Goal: Information Seeking & Learning: Learn about a topic

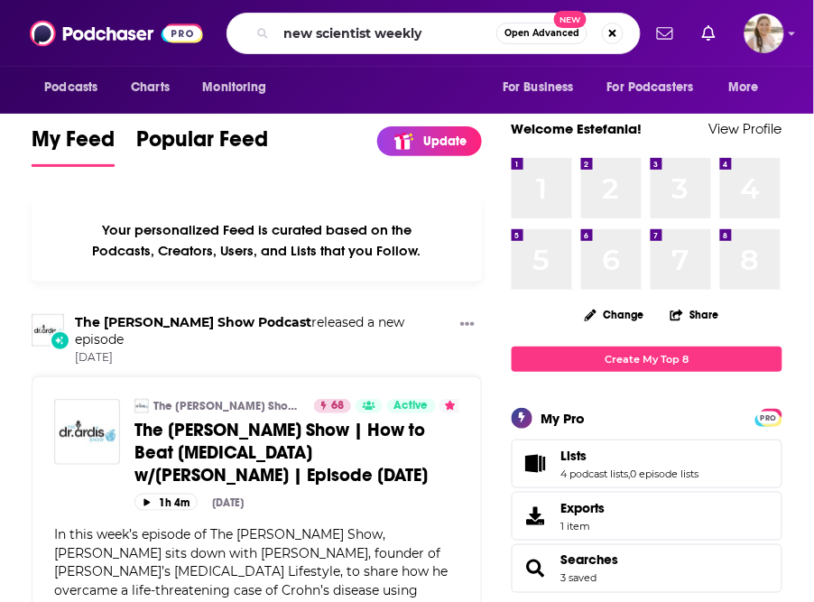
type input "new scientist weekly"
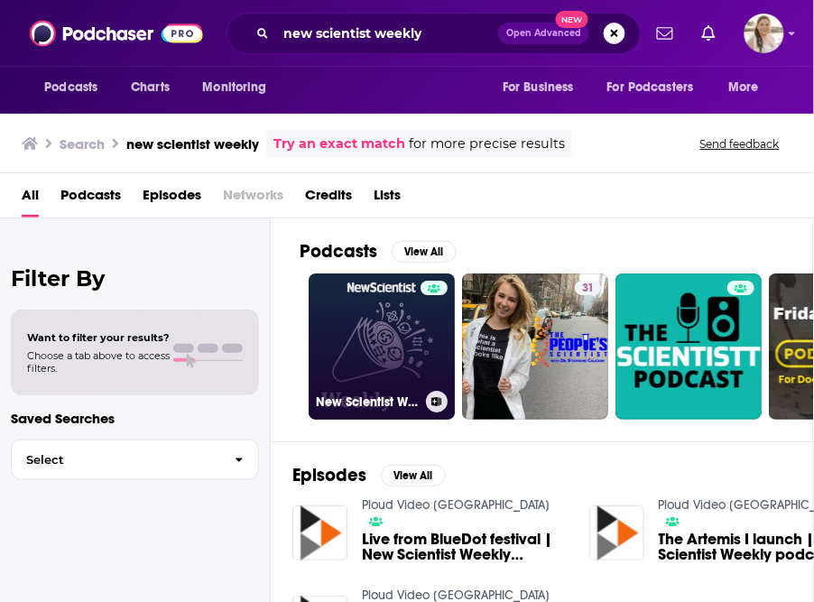
click at [399, 347] on link "New Scientist Weekly" at bounding box center [381, 346] width 146 height 146
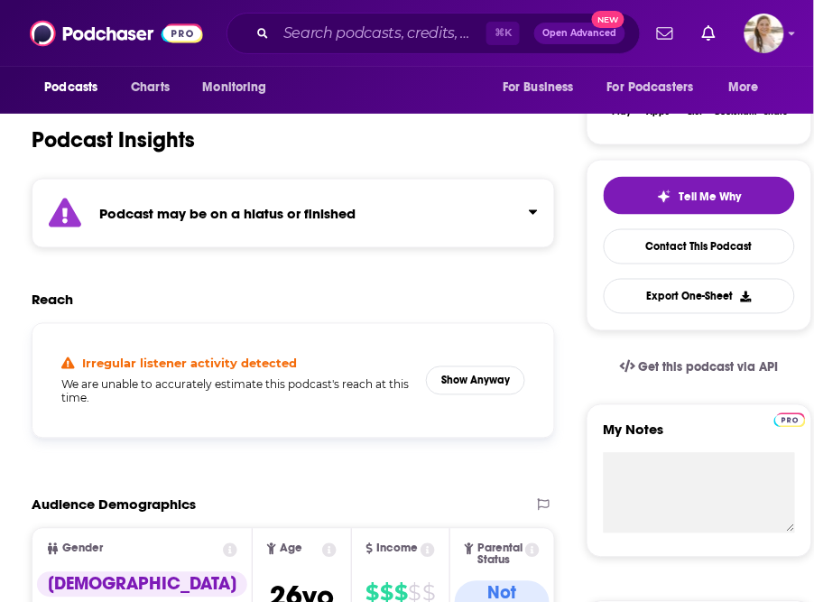
scroll to position [329, 0]
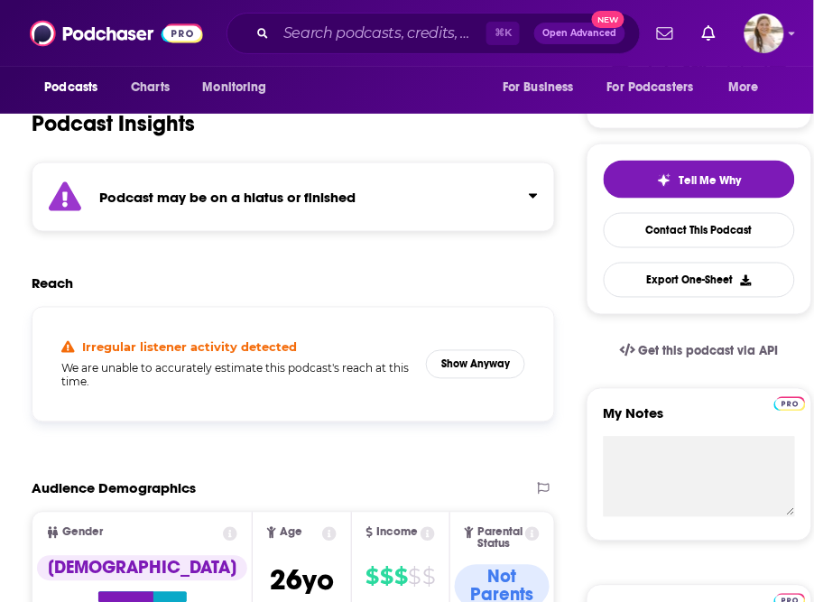
click at [300, 192] on strong "Podcast may be on a hiatus or finished" at bounding box center [227, 196] width 256 height 17
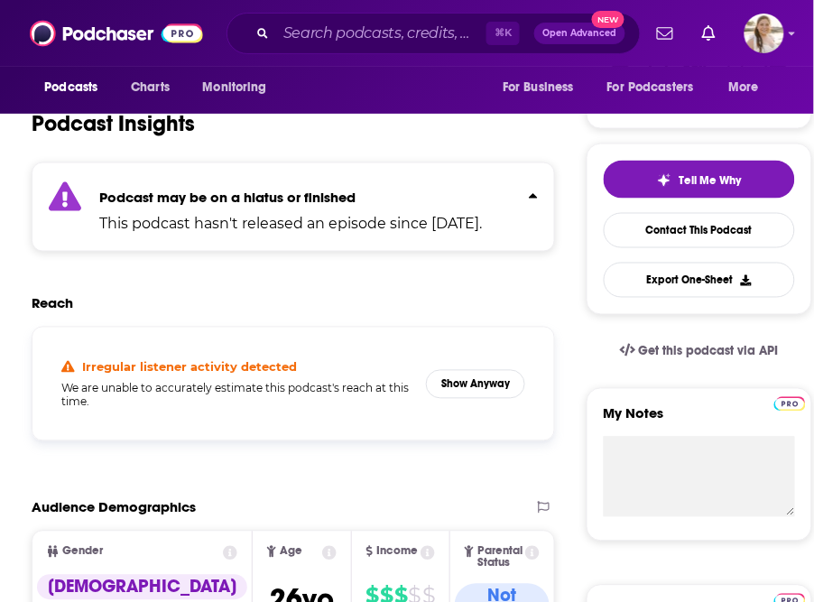
click at [300, 192] on strong "Podcast may be on a hiatus or finished" at bounding box center [227, 196] width 256 height 17
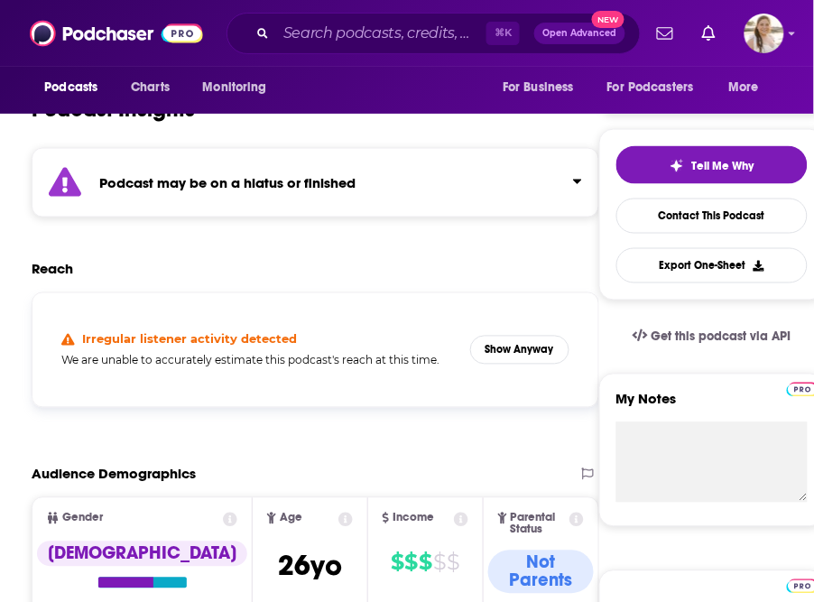
scroll to position [341, 0]
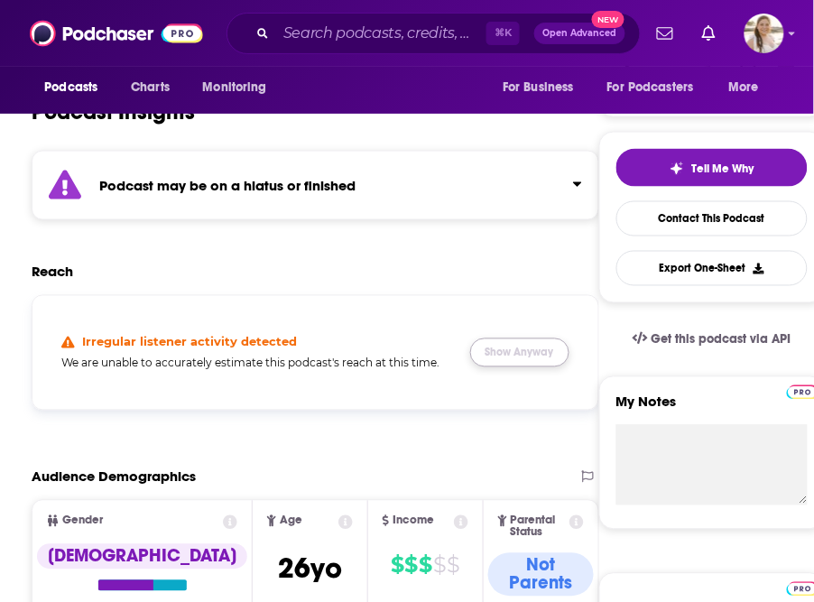
click at [524, 352] on button "Show Anyway" at bounding box center [519, 352] width 99 height 29
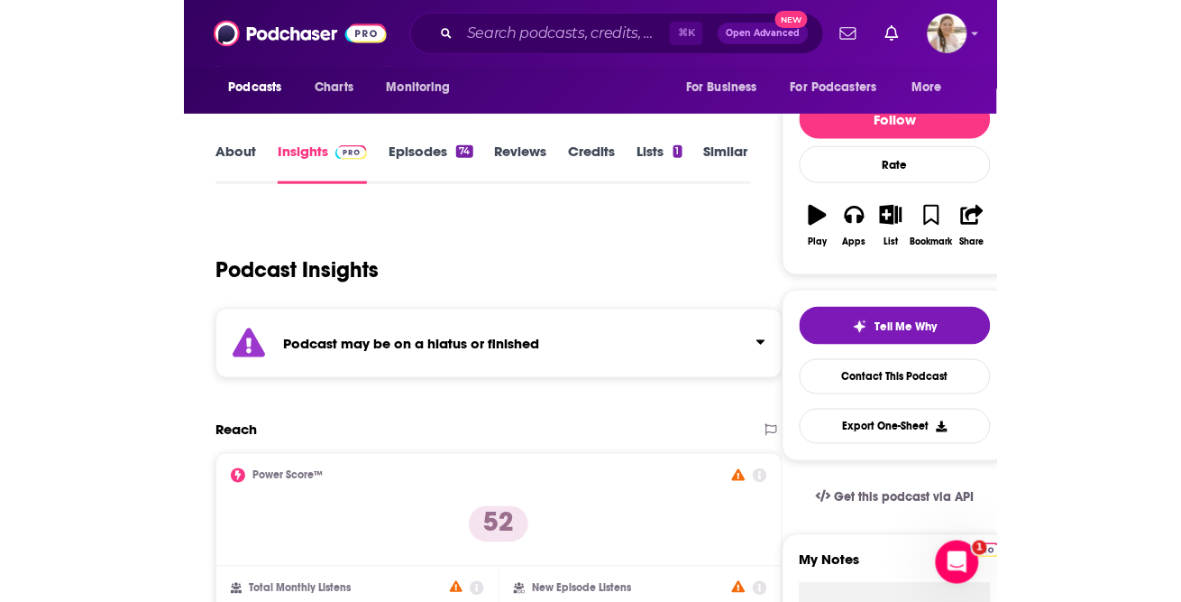
scroll to position [0, 0]
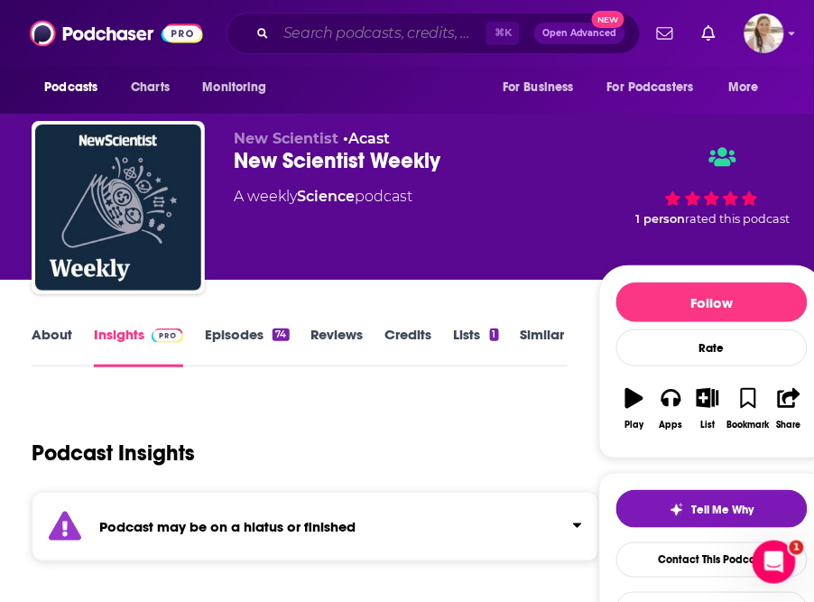
click at [324, 29] on input "Search podcasts, credits, & more..." at bounding box center [381, 33] width 210 height 29
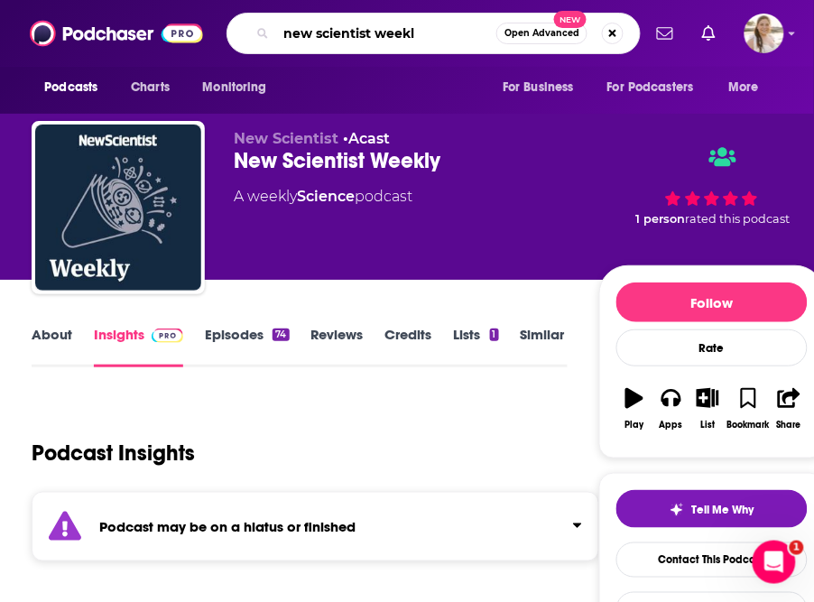
type input "new scientist weekly"
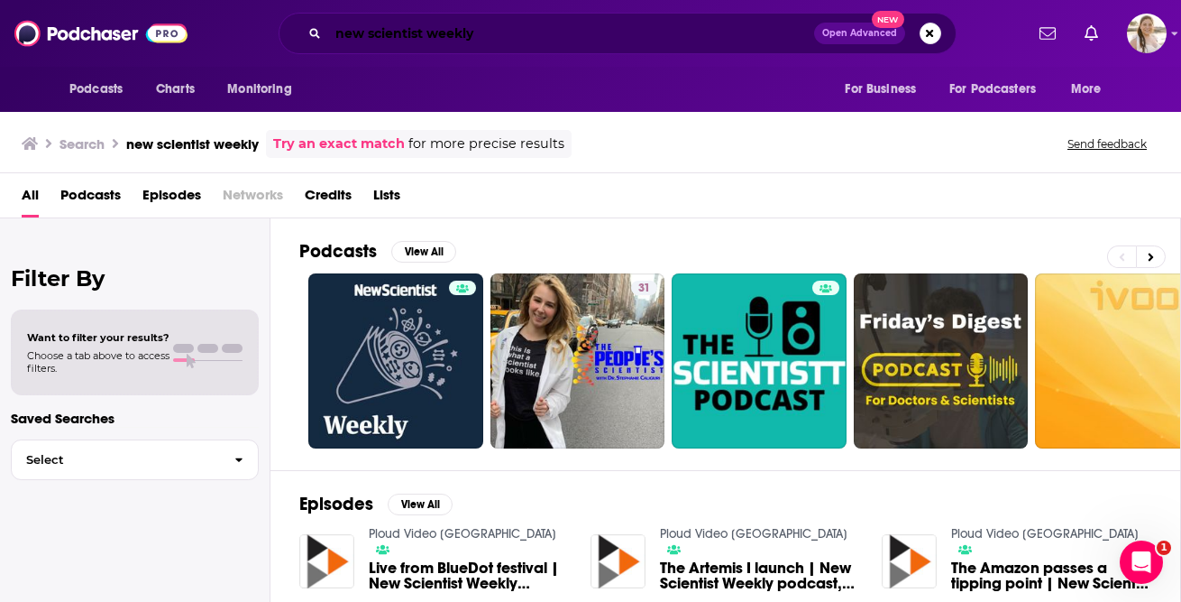
click at [468, 44] on input "new scientist weekly" at bounding box center [571, 33] width 486 height 29
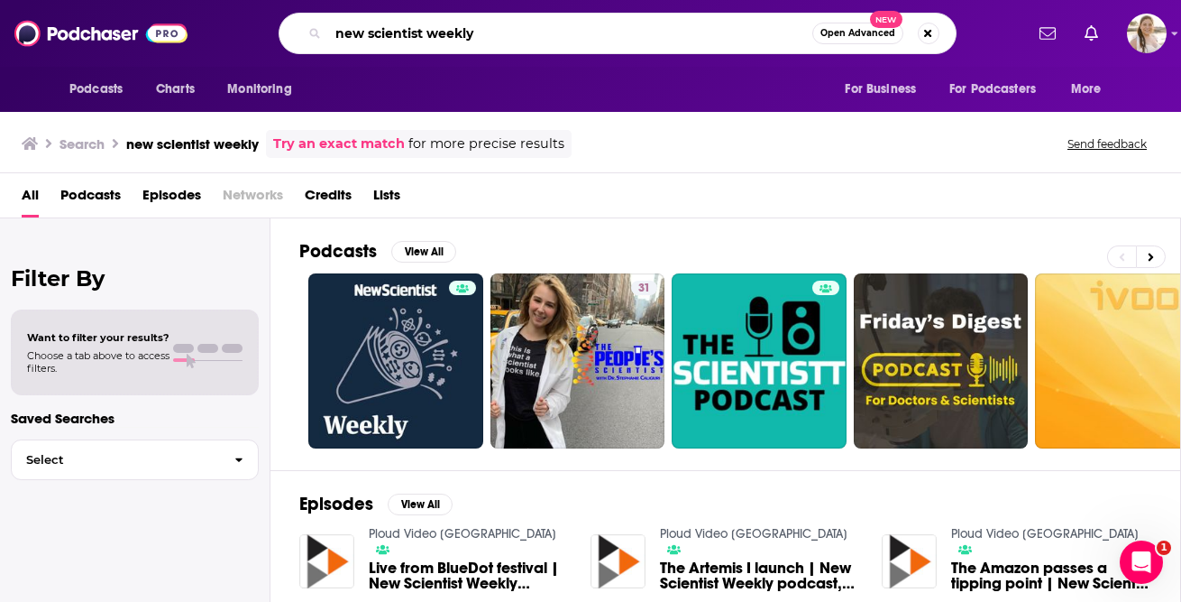
click at [468, 44] on input "new scientist weekly" at bounding box center [570, 33] width 484 height 29
click at [435, 28] on input "new scientist weekly" at bounding box center [570, 33] width 484 height 29
type input "new scientist"
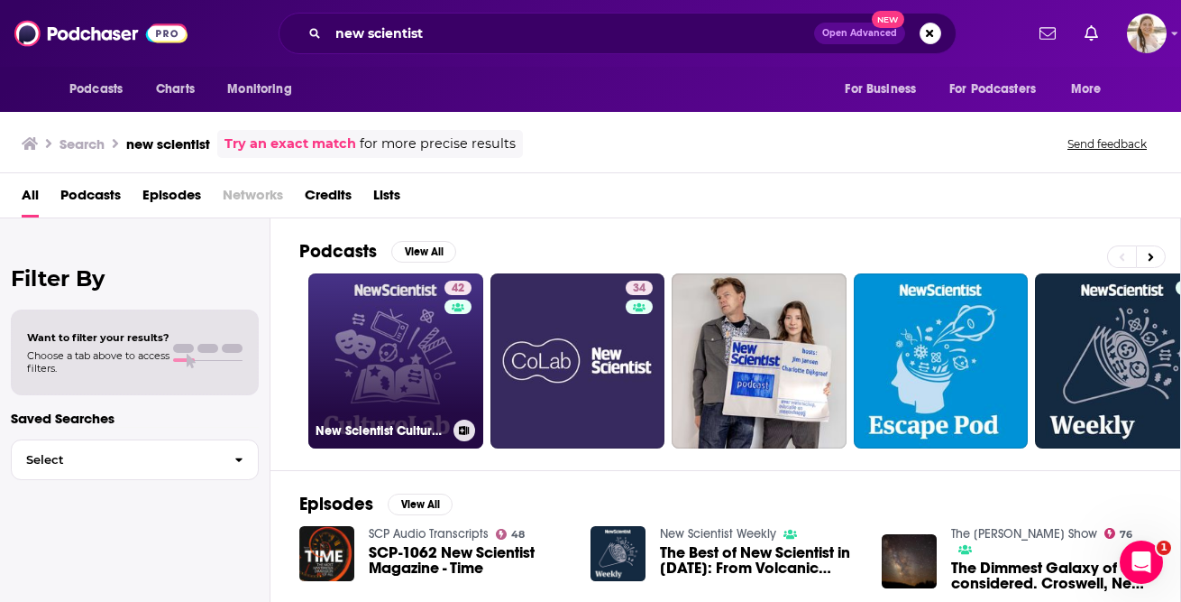
click at [420, 335] on link "42 New Scientist CultureLab" at bounding box center [395, 360] width 175 height 175
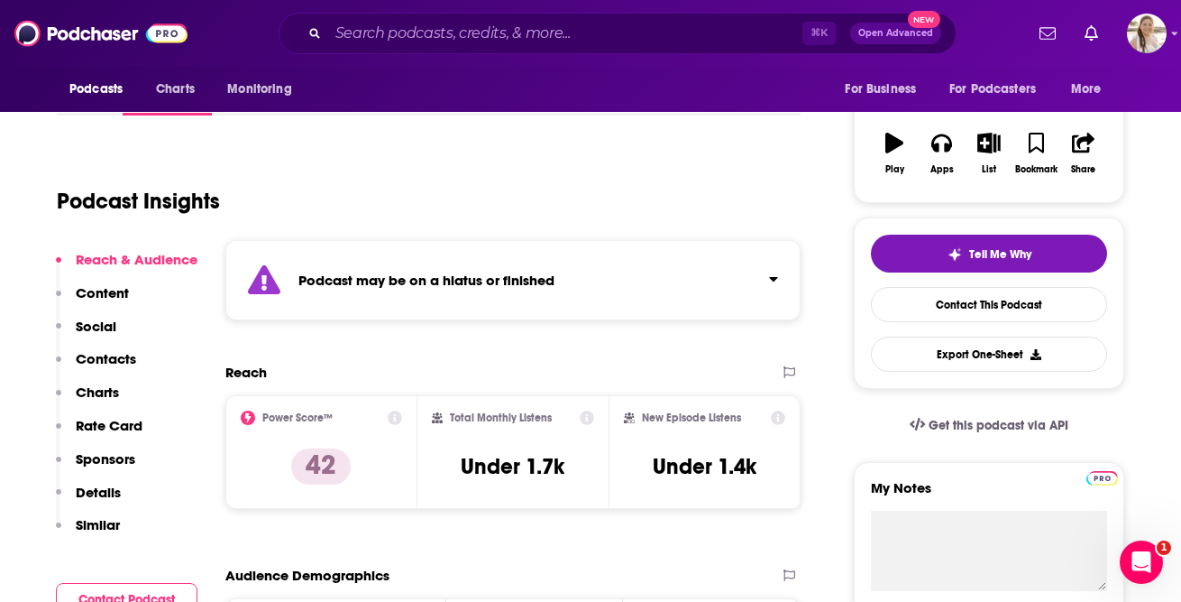
scroll to position [268, 0]
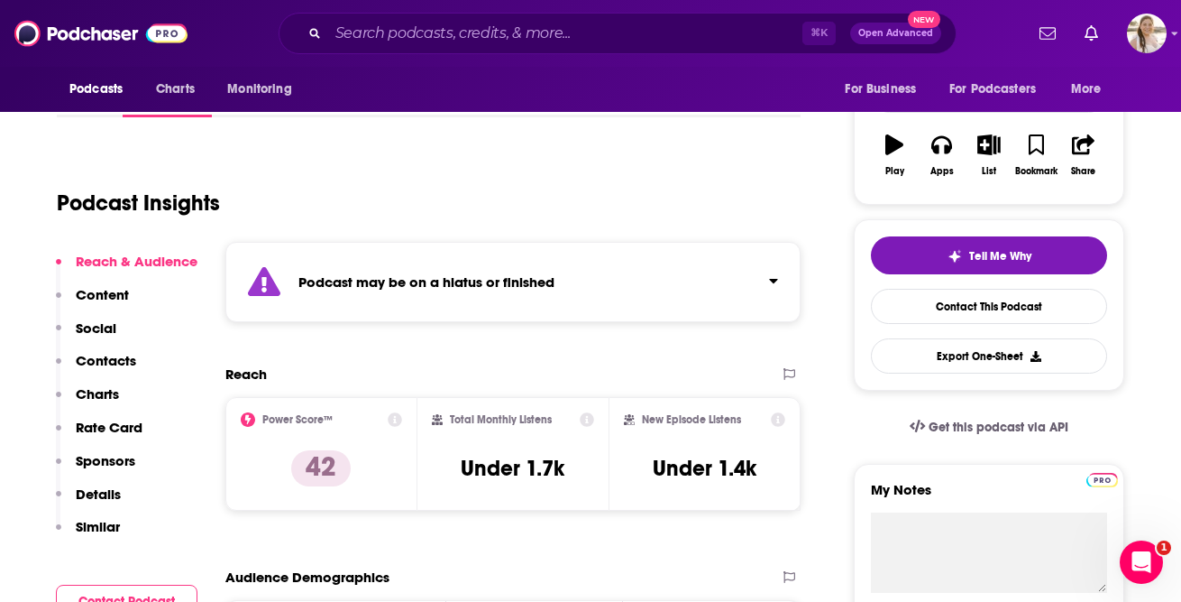
click at [447, 290] on div "Podcast may be on a hiatus or finished" at bounding box center [512, 282] width 575 height 80
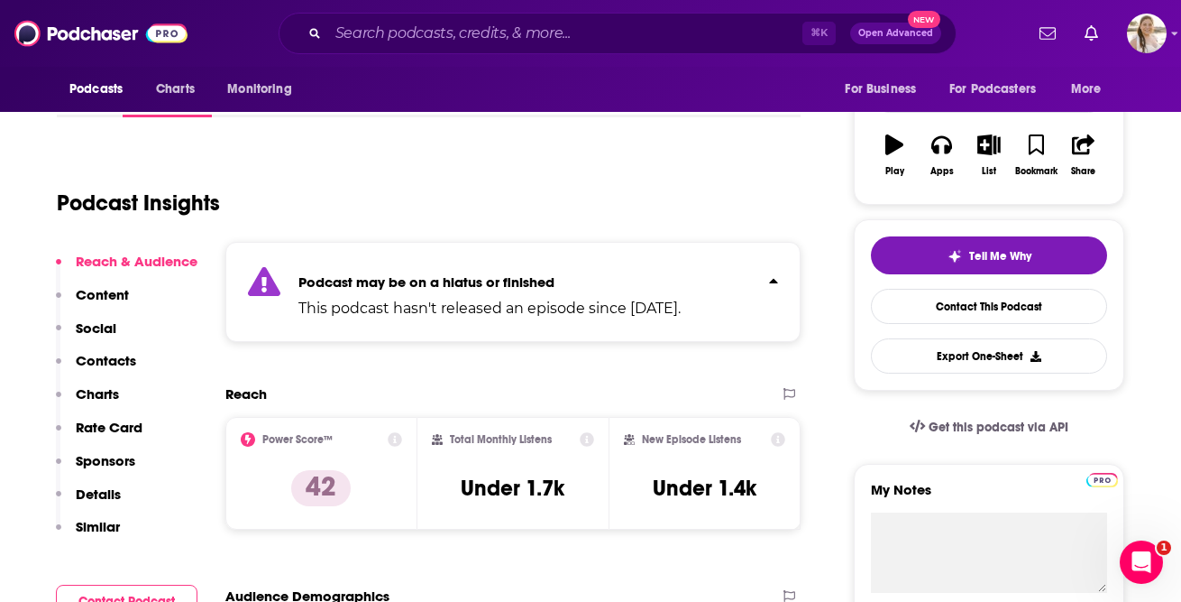
click at [447, 290] on div "Podcast may be on a hiatus or finished This podcast hasn't released an episode …" at bounding box center [490, 291] width 382 height 55
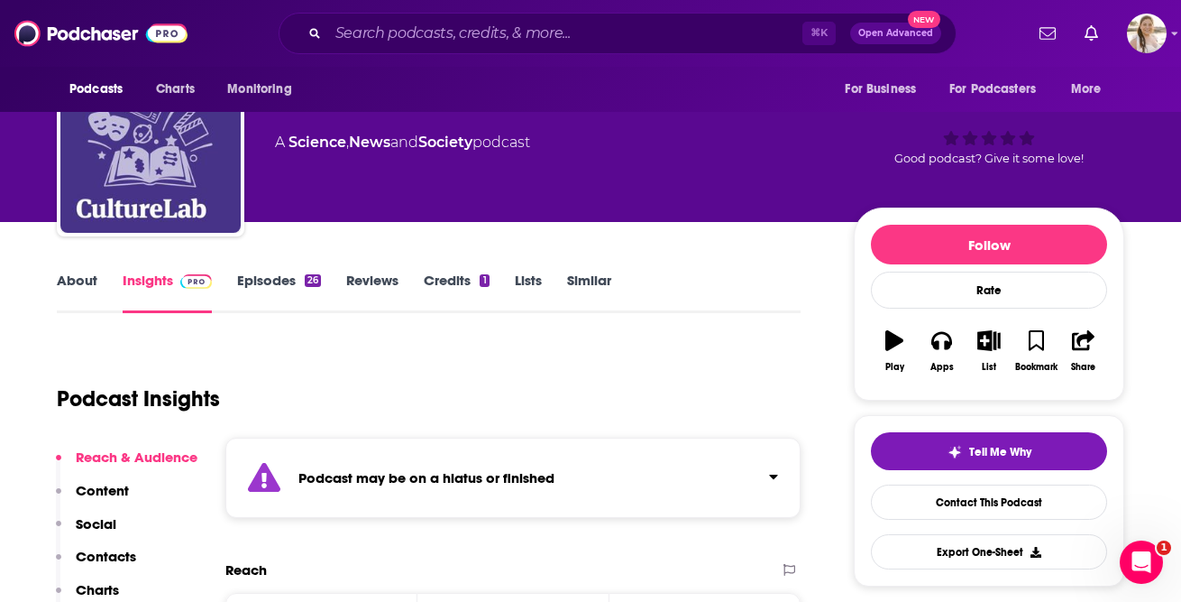
scroll to position [0, 0]
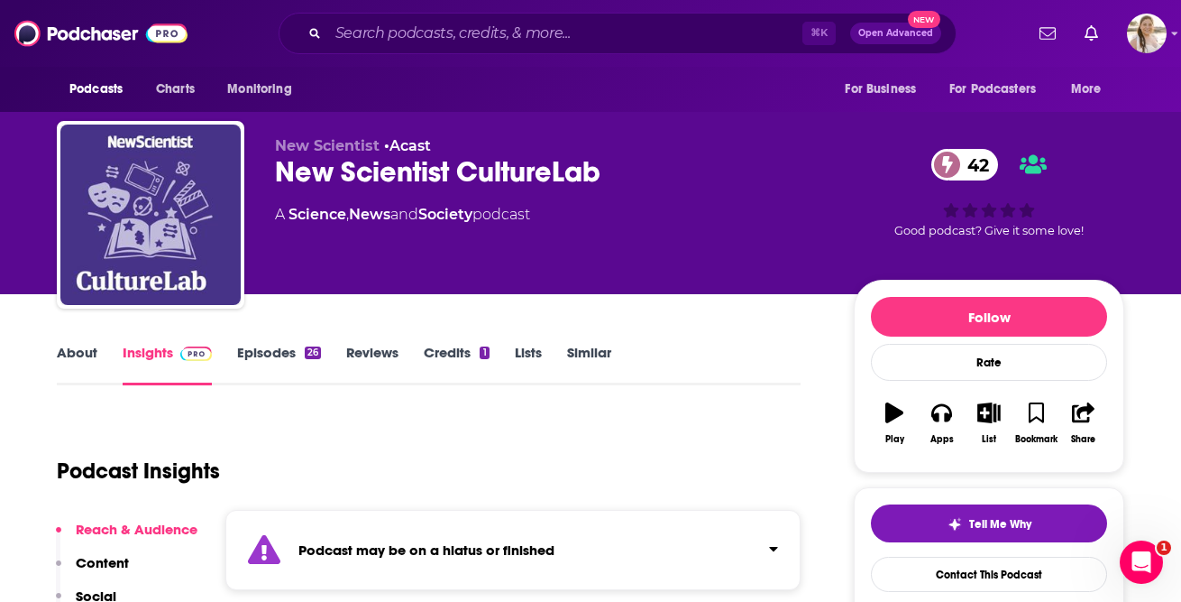
scroll to position [53, 0]
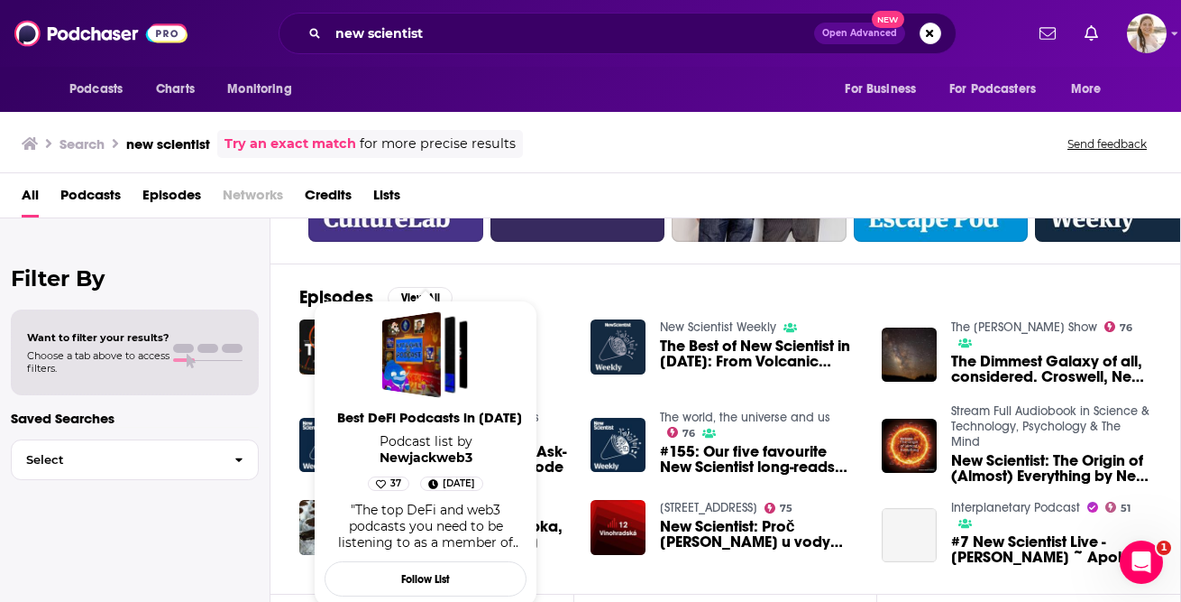
scroll to position [198, 0]
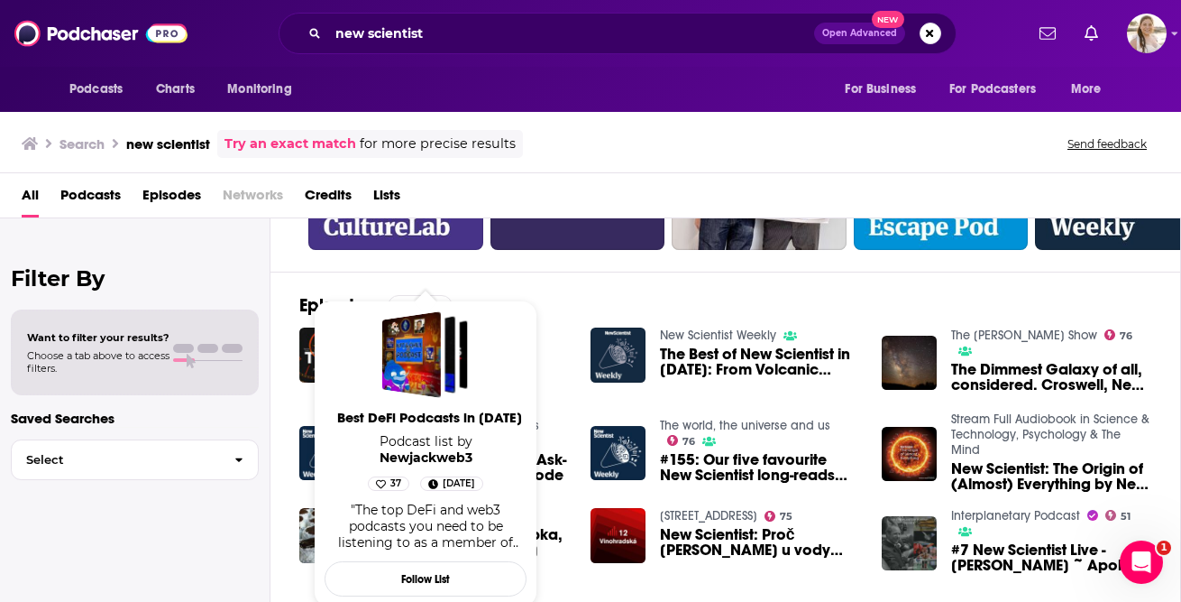
click at [741, 300] on div "Episodes View All SCP Audio Transcripts 48 SCP-1062 New Scientist Magazine - Ti…" at bounding box center [726, 436] width 911 height 330
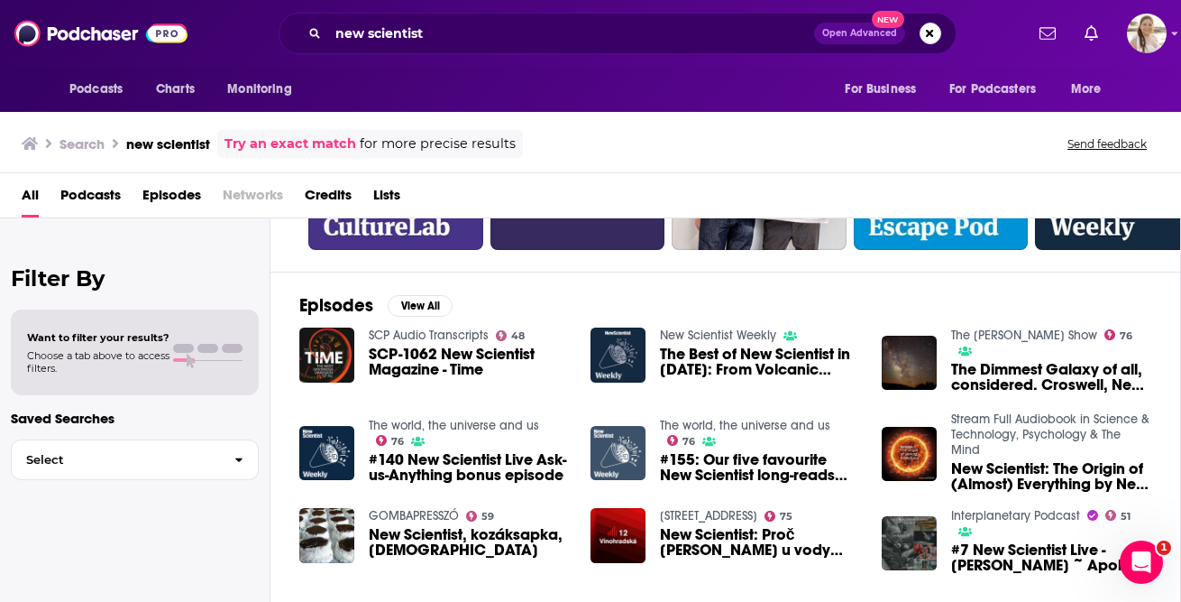
click at [633, 441] on img "#155: Our five favourite New Scientist long-reads from 2022" at bounding box center [618, 453] width 55 height 55
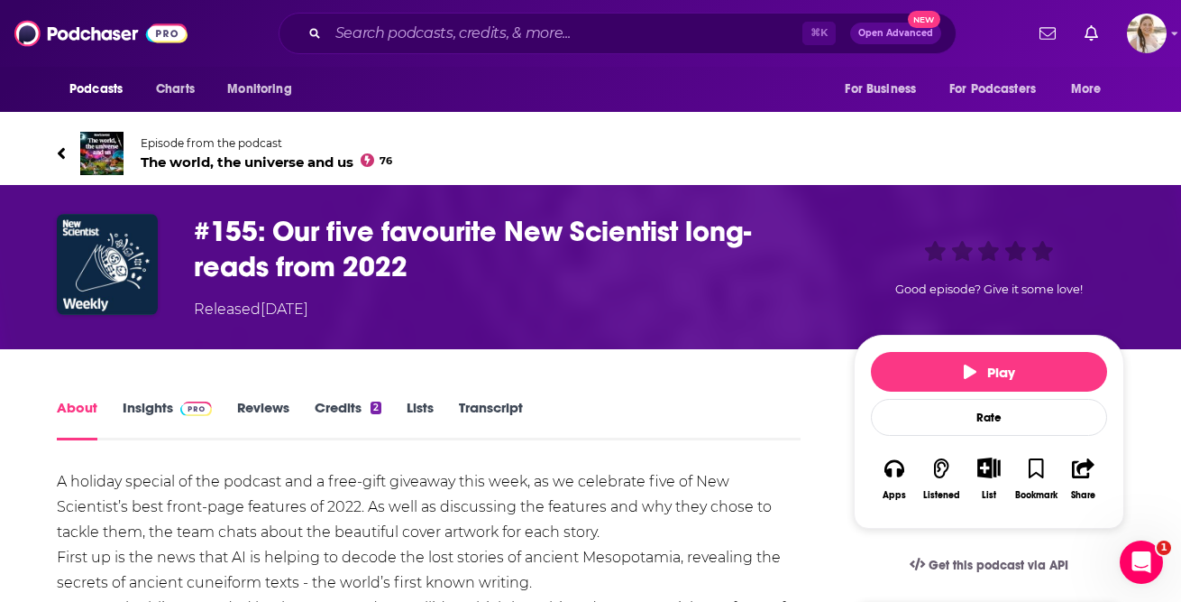
click at [160, 418] on link "Insights" at bounding box center [167, 419] width 89 height 41
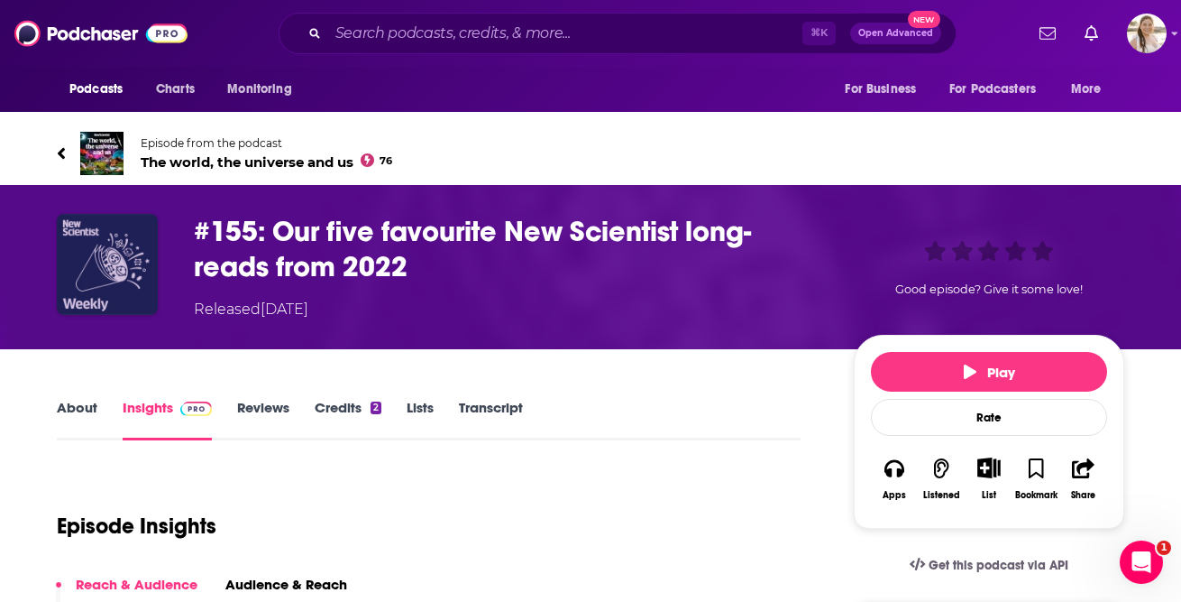
click at [115, 260] on img "#155: Our five favourite New Scientist long-reads from 2022" at bounding box center [107, 264] width 101 height 101
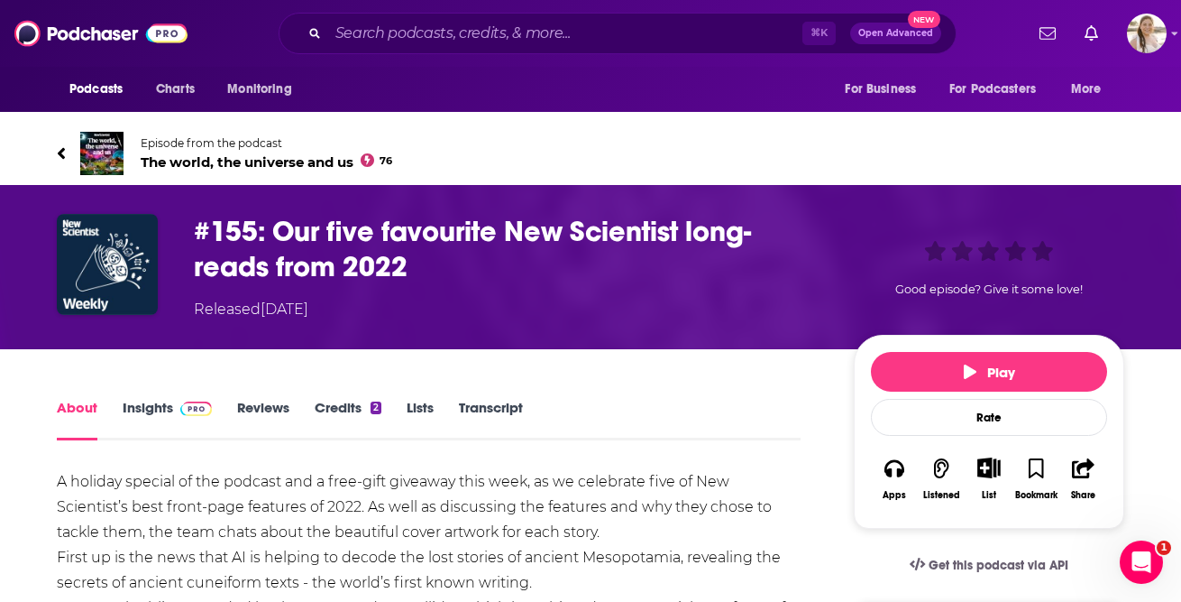
click at [95, 141] on img at bounding box center [101, 153] width 43 height 43
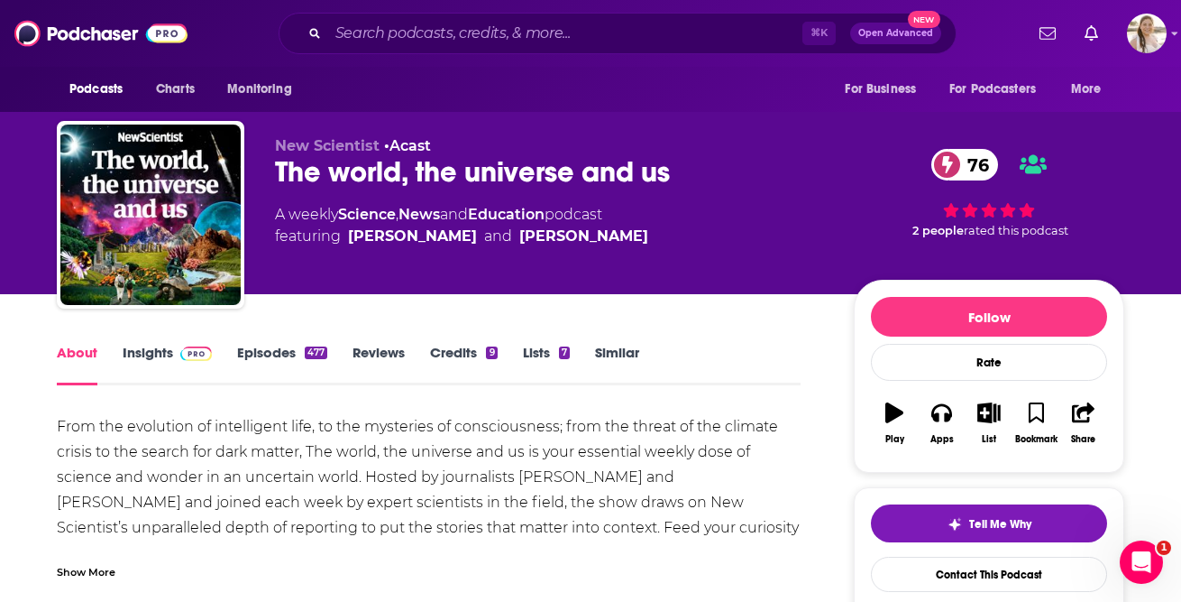
click at [155, 359] on link "Insights" at bounding box center [167, 364] width 89 height 41
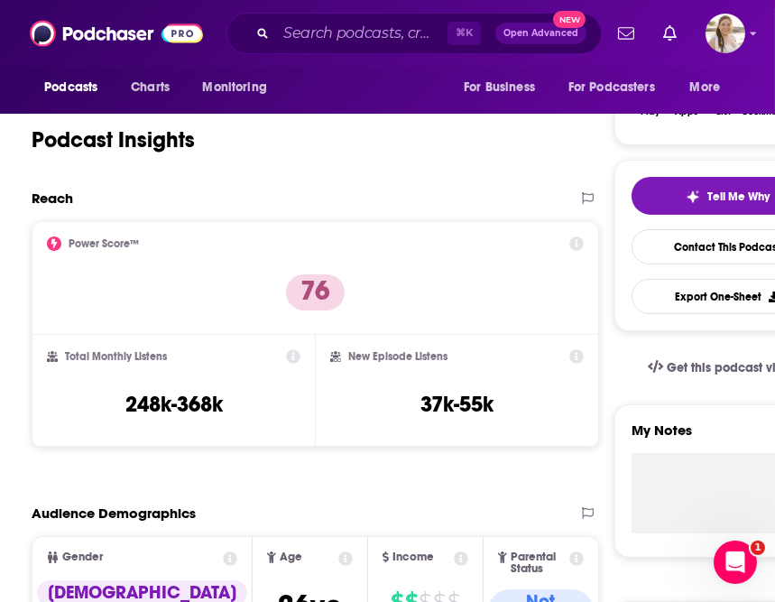
scroll to position [326, 0]
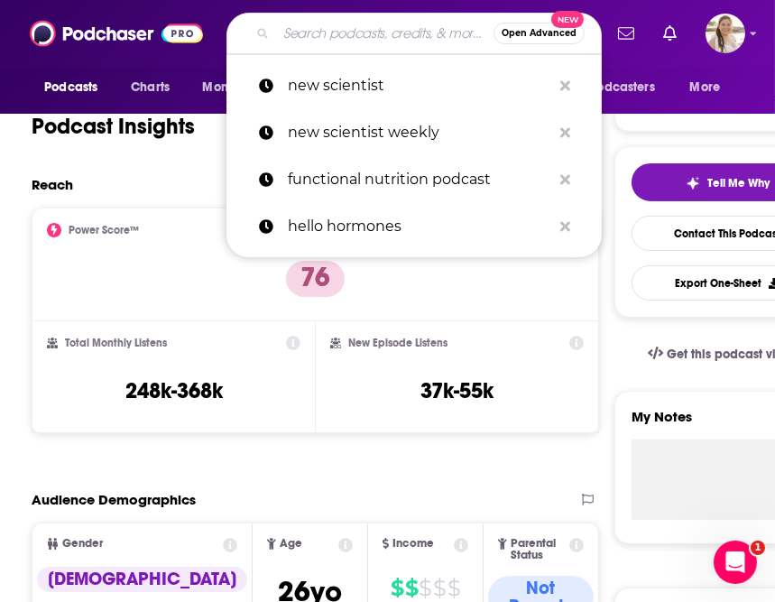
click at [296, 33] on input "Search podcasts, credits, & more..." at bounding box center [384, 33] width 217 height 29
